Goal: Check status: Check status

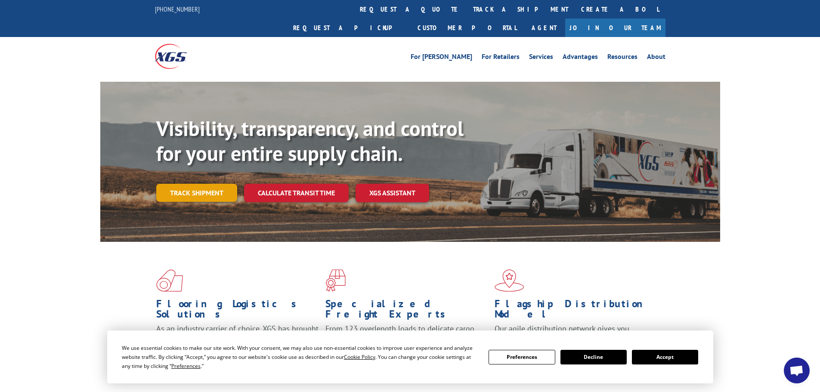
click at [212, 184] on link "Track shipment" at bounding box center [196, 193] width 81 height 18
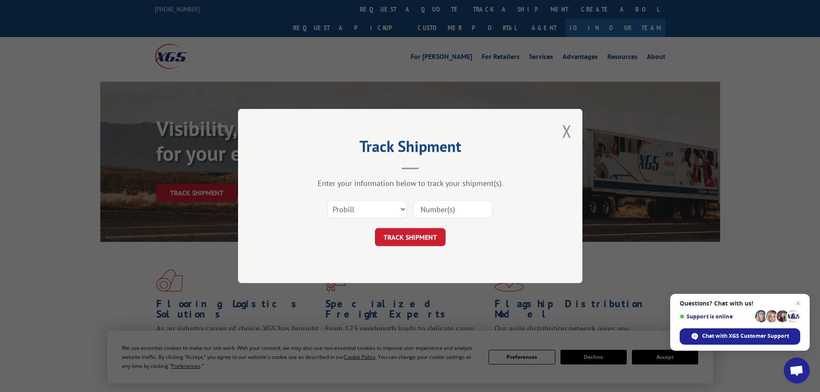
click at [466, 211] on input at bounding box center [452, 209] width 79 height 18
paste input "041356736"
type input "041356736"
click at [429, 237] on button "TRACK SHIPMENT" at bounding box center [410, 237] width 71 height 18
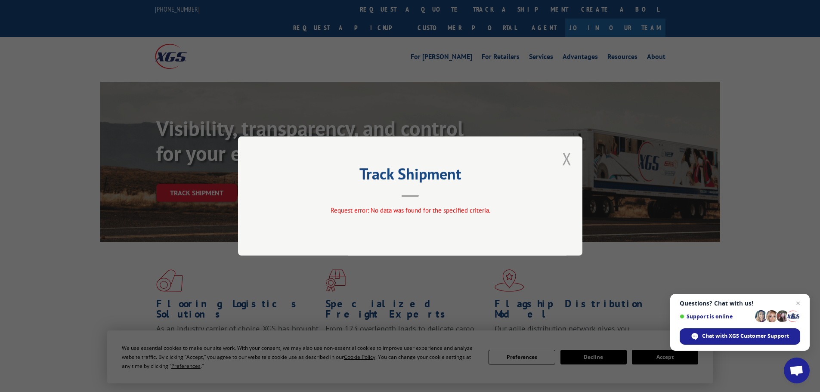
click at [567, 164] on button "Close modal" at bounding box center [566, 158] width 9 height 23
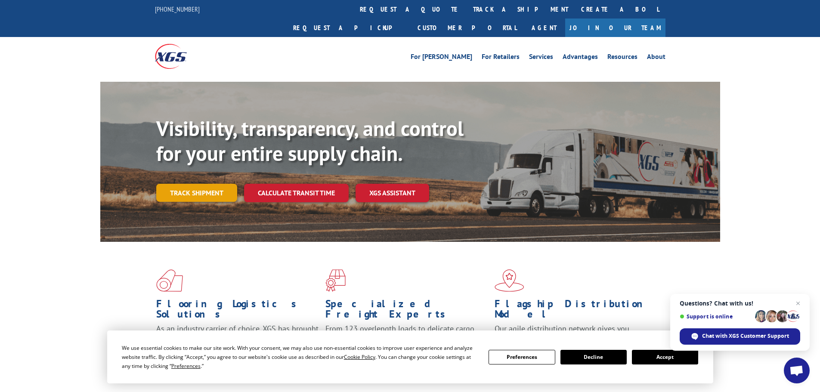
click at [211, 184] on link "Track shipment" at bounding box center [196, 193] width 81 height 18
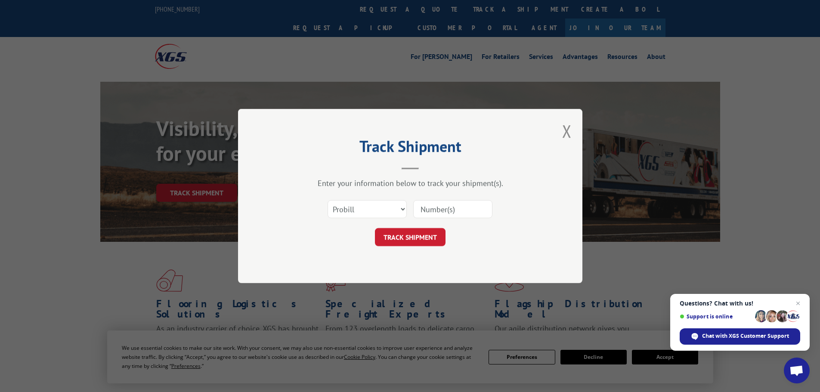
click at [471, 211] on input at bounding box center [452, 209] width 79 height 18
paste input "041356736"
type input "041356736"
click at [427, 238] on button "TRACK SHIPMENT" at bounding box center [410, 237] width 71 height 18
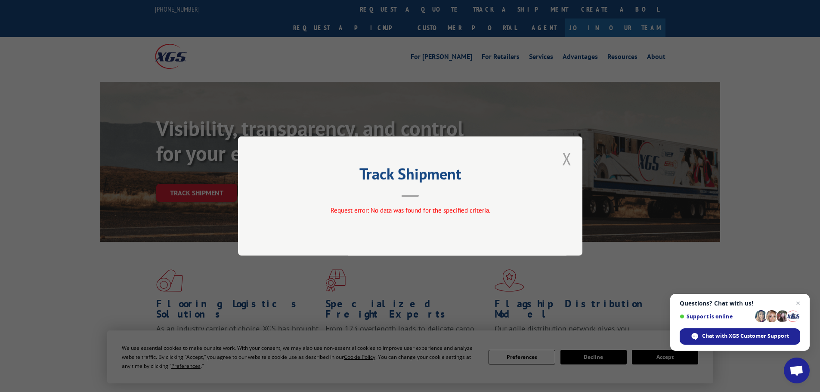
click at [571, 164] on button "Close modal" at bounding box center [566, 158] width 9 height 23
